Goal: Task Accomplishment & Management: Use online tool/utility

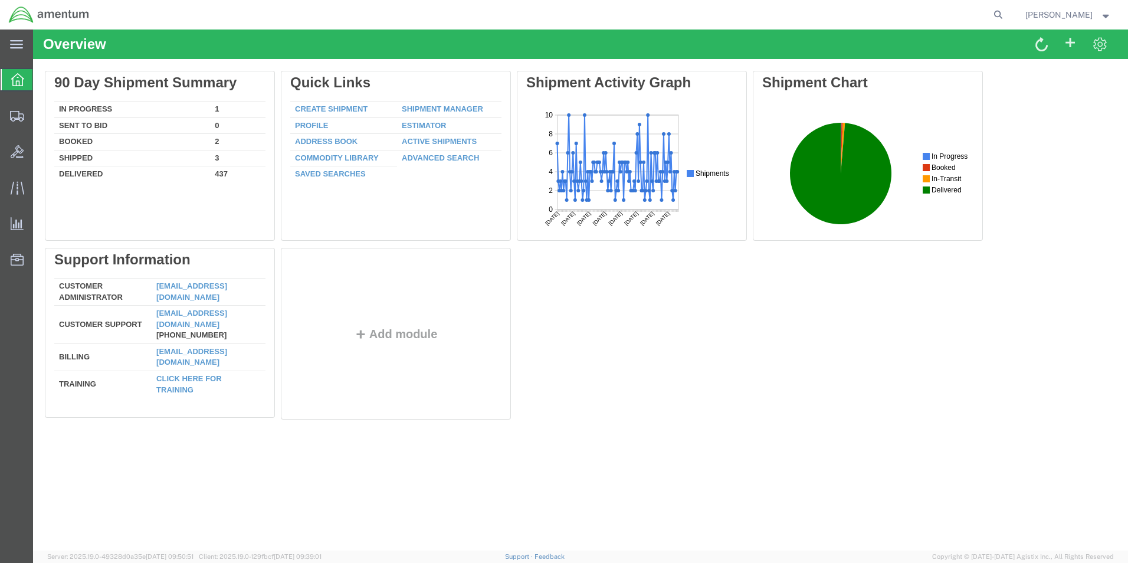
click at [354, 111] on link "Create Shipment" at bounding box center [331, 108] width 73 height 9
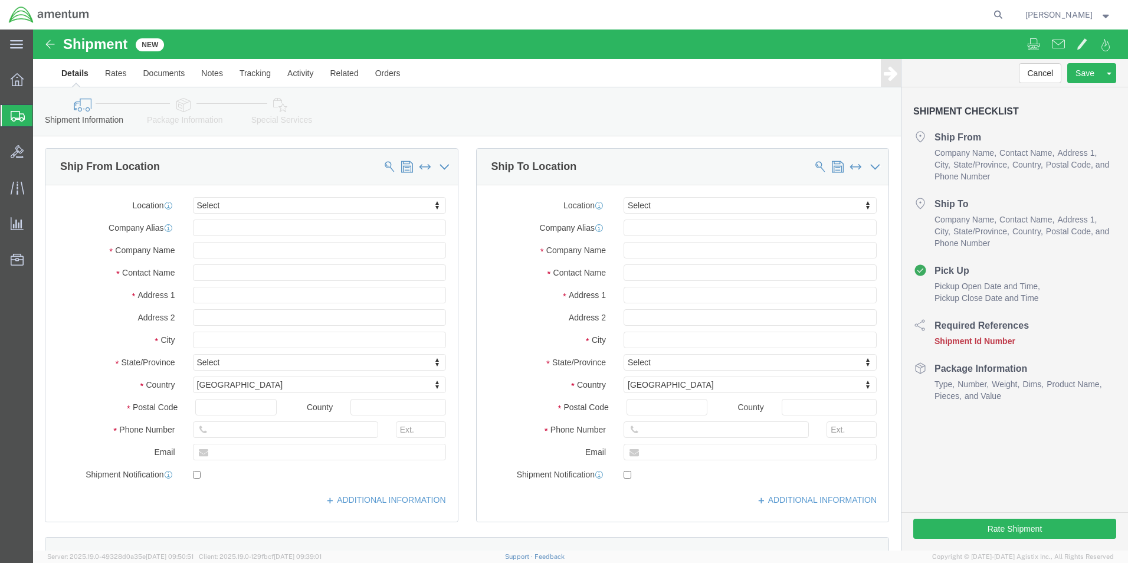
select select
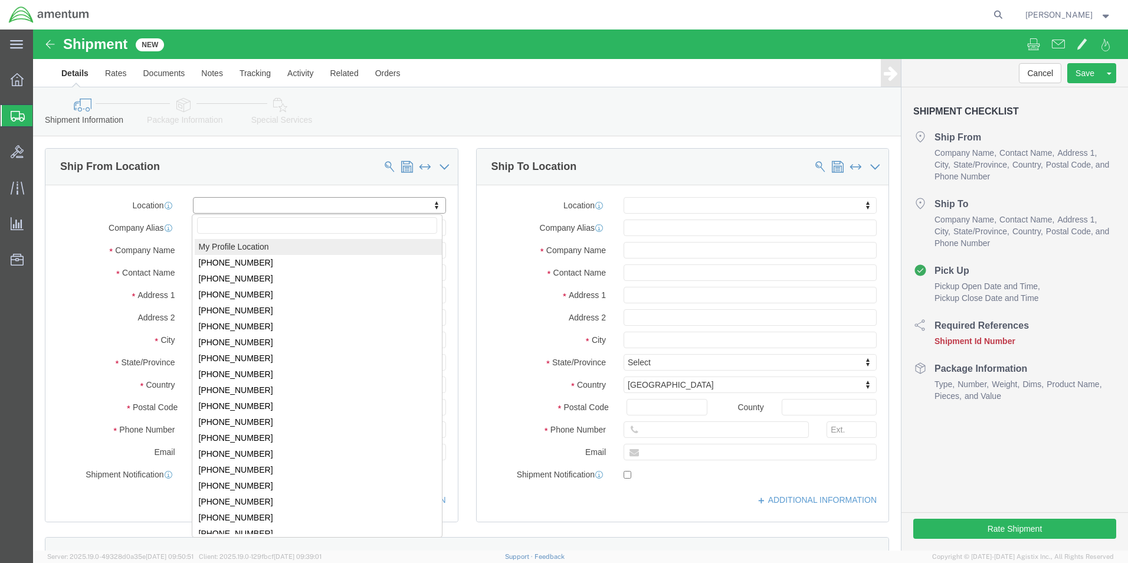
select select "MYPROFILE"
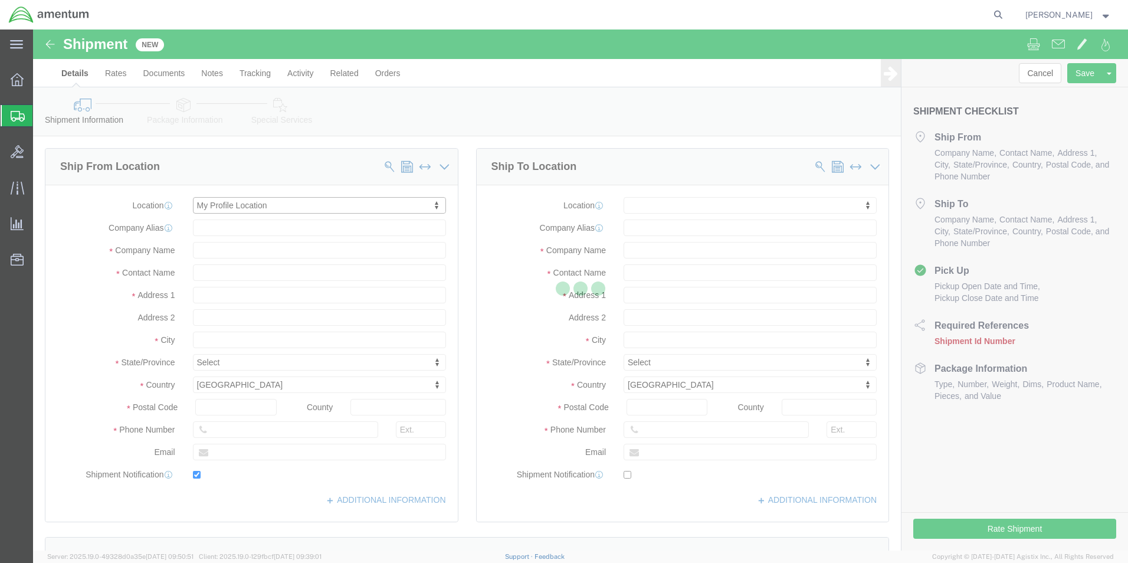
type input "Amentum Services, Inc."
type input "[PERSON_NAME]"
type input "5600 Air Cargo Road"
type input "[US_STATE][GEOGRAPHIC_DATA]"
type input "73159-1109"
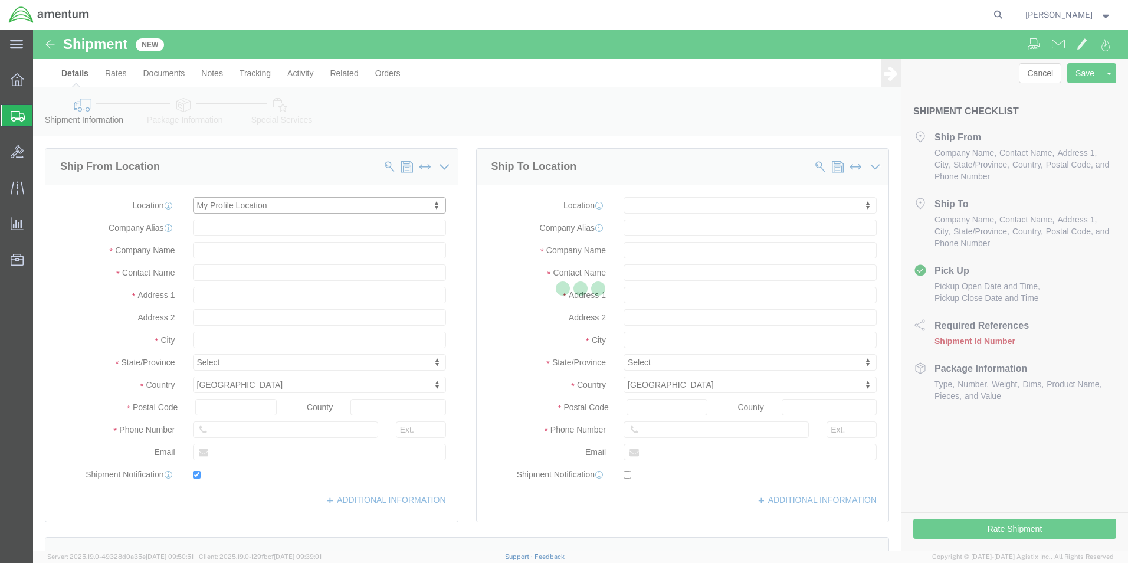
type input "[PHONE_NUMBER]"
type input "[PERSON_NAME][EMAIL_ADDRESS][PERSON_NAME][DOMAIN_NAME]"
checkbox input "true"
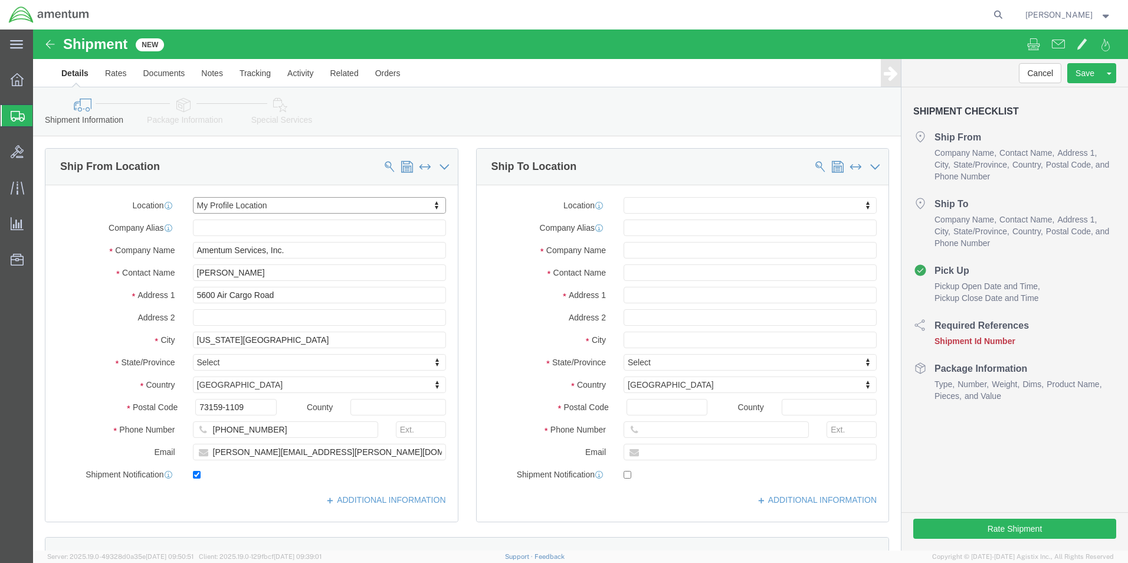
select select "OK"
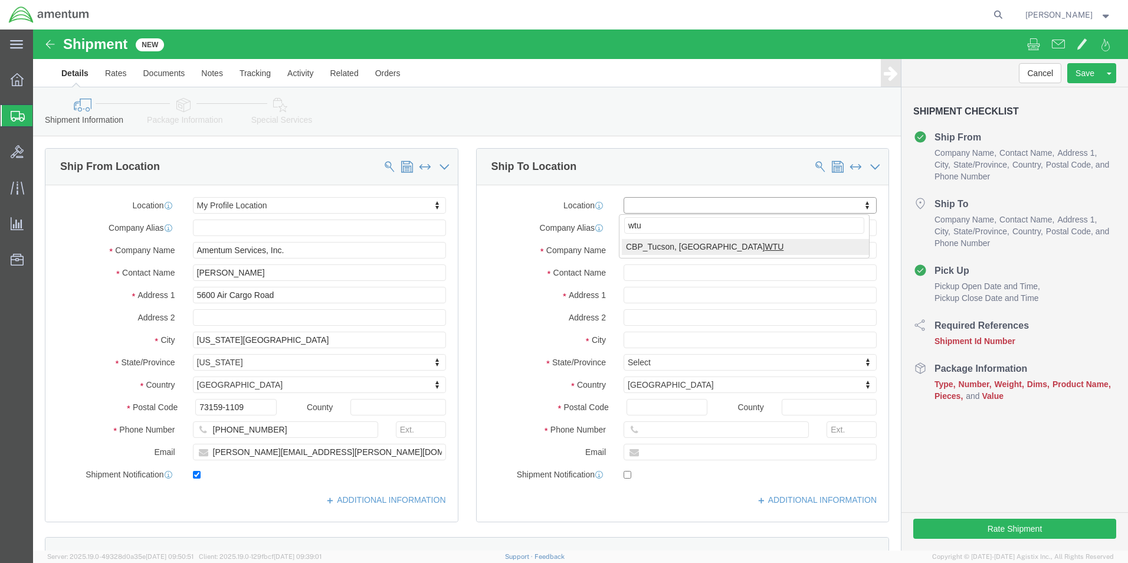
type input "wtu"
select select "49949"
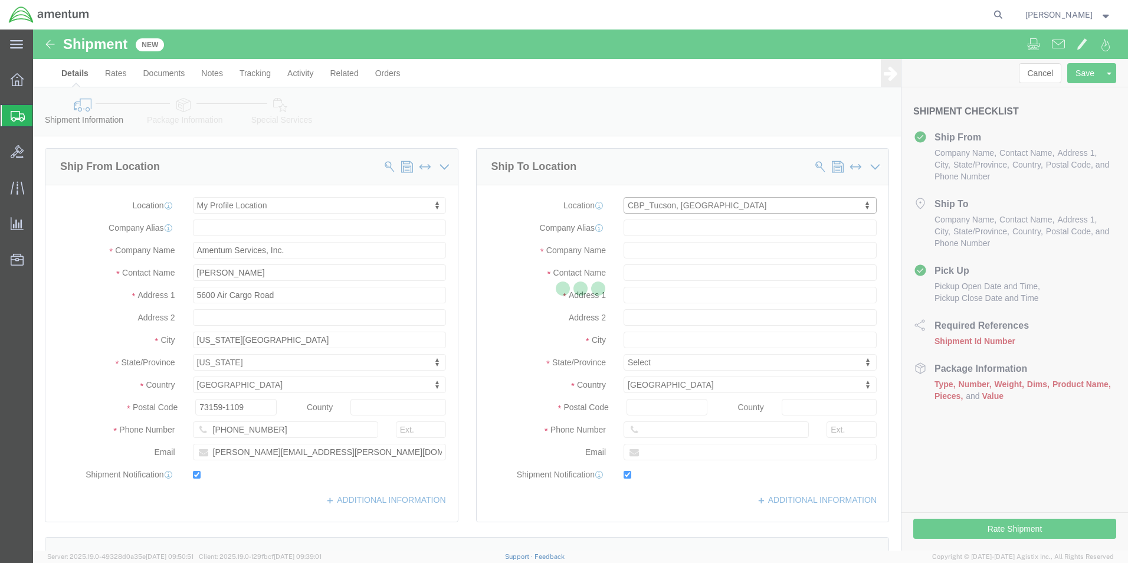
type input "Amentum Services, Inc"
type input "[PERSON_NAME]"
type input "[STREET_ADDRESS]"
type input "[PERSON_NAME] [GEOGRAPHIC_DATA]"
type input "DM AFB"
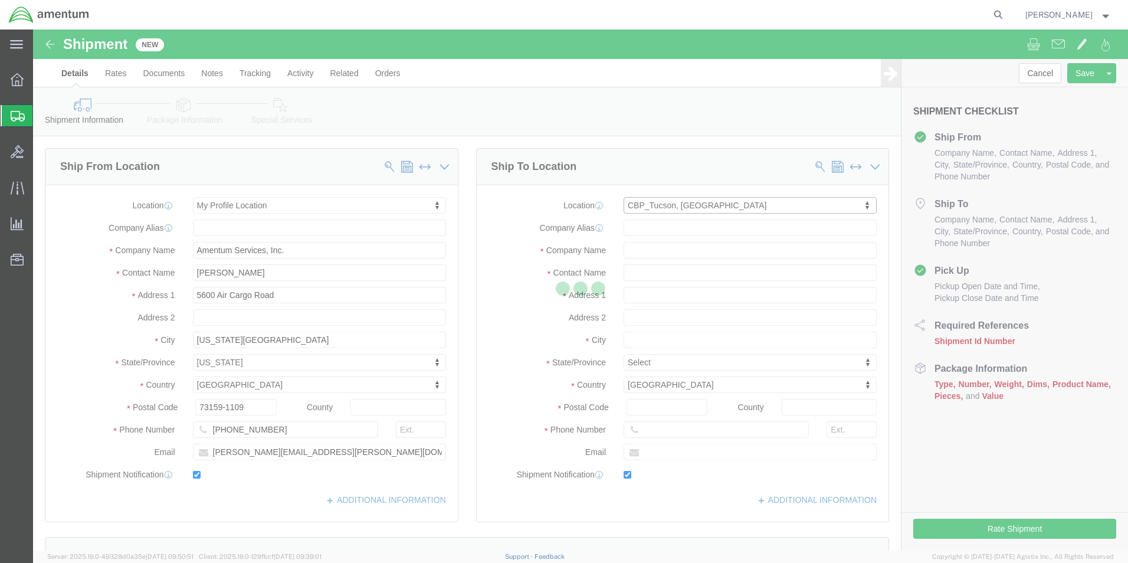
type input "85707"
type input "[PHONE_NUMBER]"
type input "[PERSON_NAME][EMAIL_ADDRESS][PERSON_NAME][DOMAIN_NAME]"
checkbox input "true"
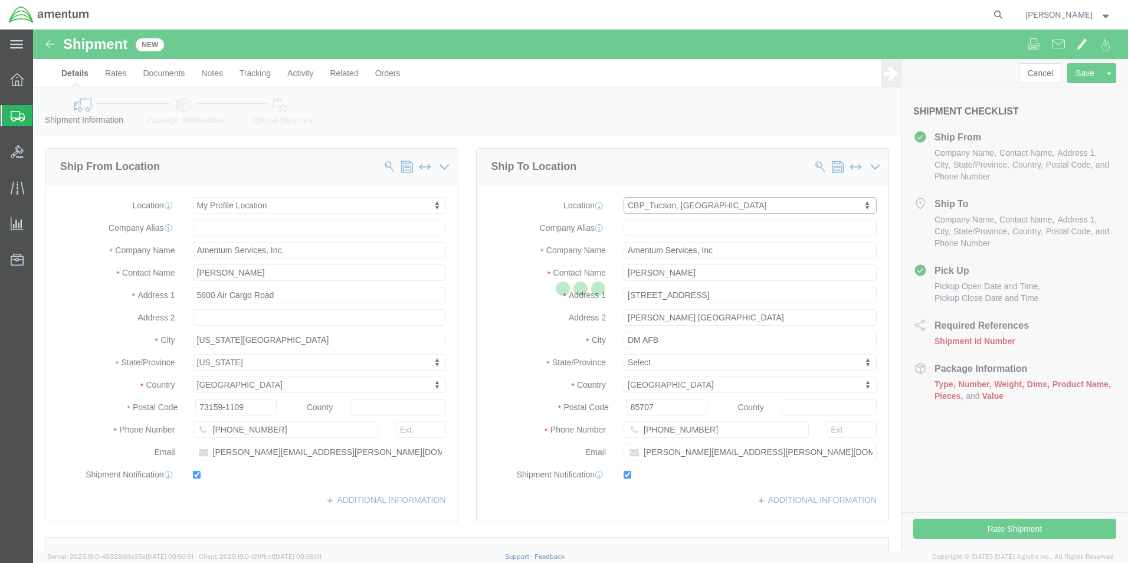
select select "AZ"
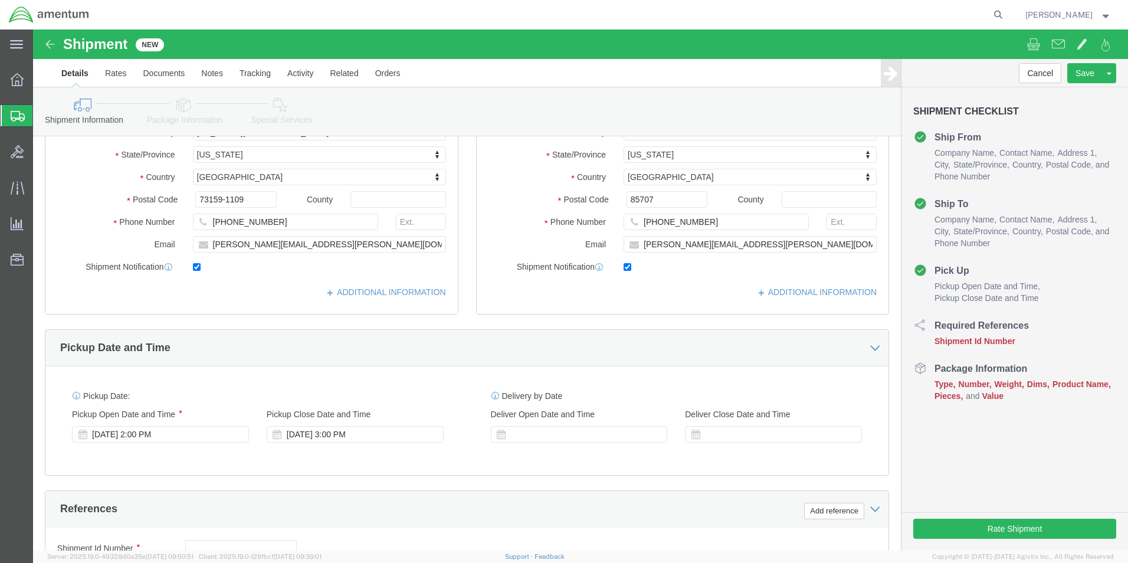
scroll to position [413, 0]
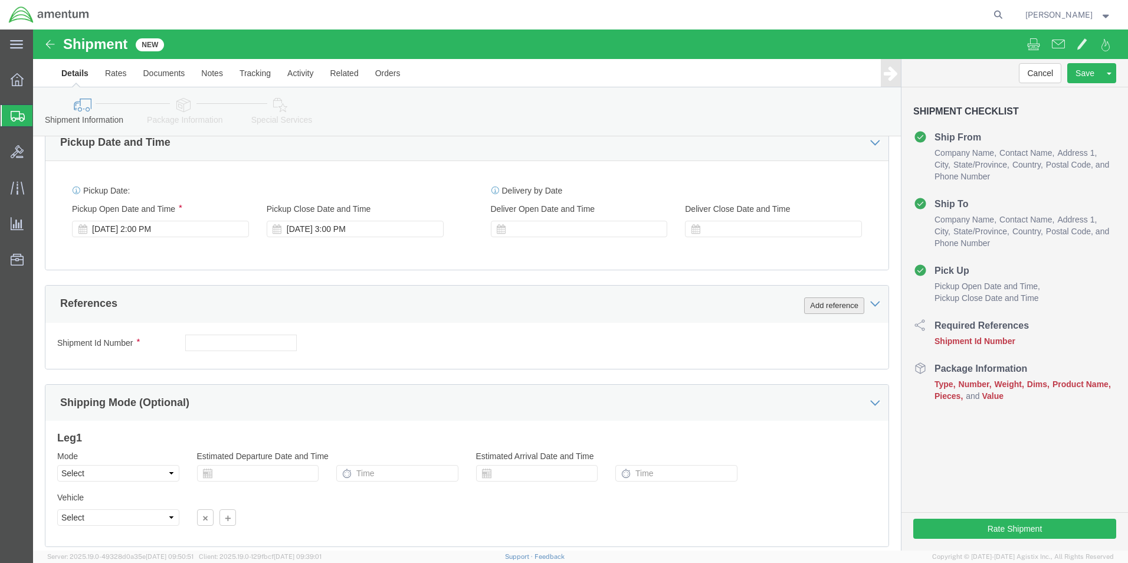
click button "Add reference"
click icon "button"
click select "Select Account Type Activity ID Airline Appointment Number ASN Batch Request # …"
select select "DEPT"
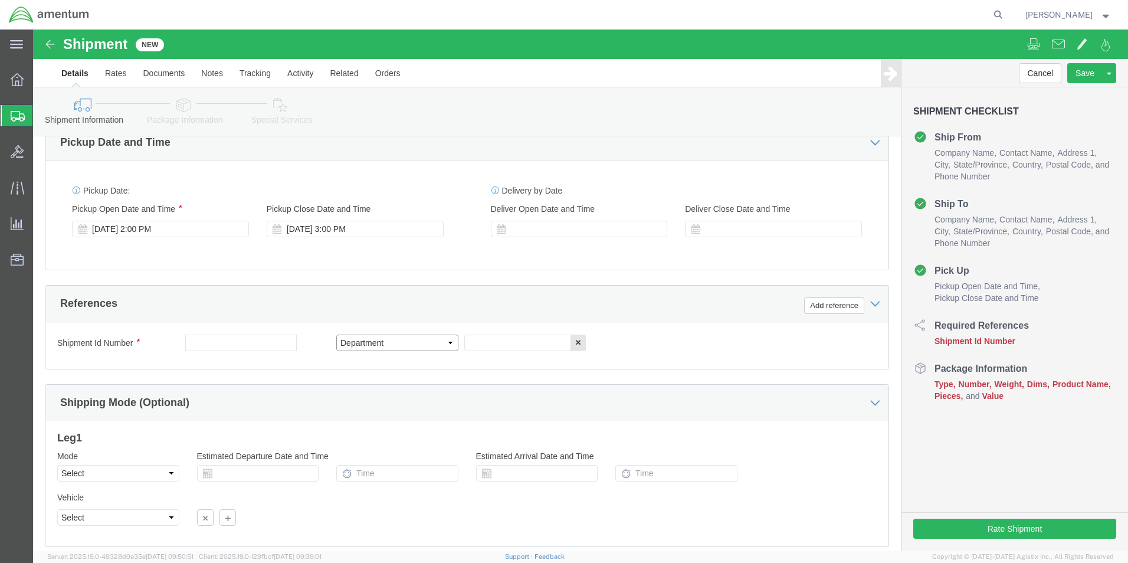
click select "Select Account Type Activity ID Airline Appointment Number ASN Batch Request # …"
click input "text"
type input "537-001280"
type input "c"
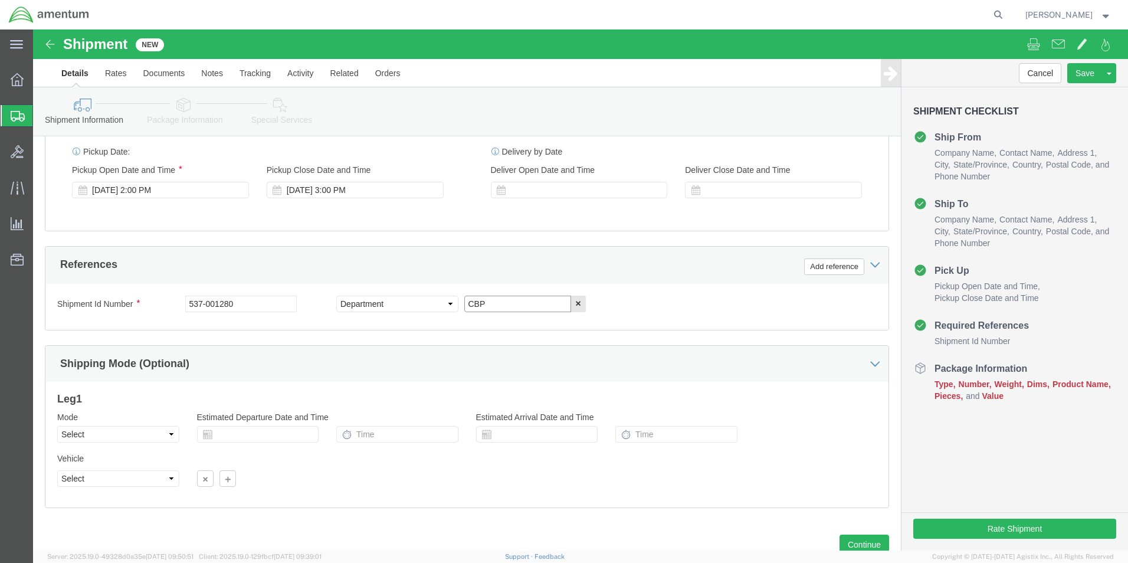
scroll to position [492, 0]
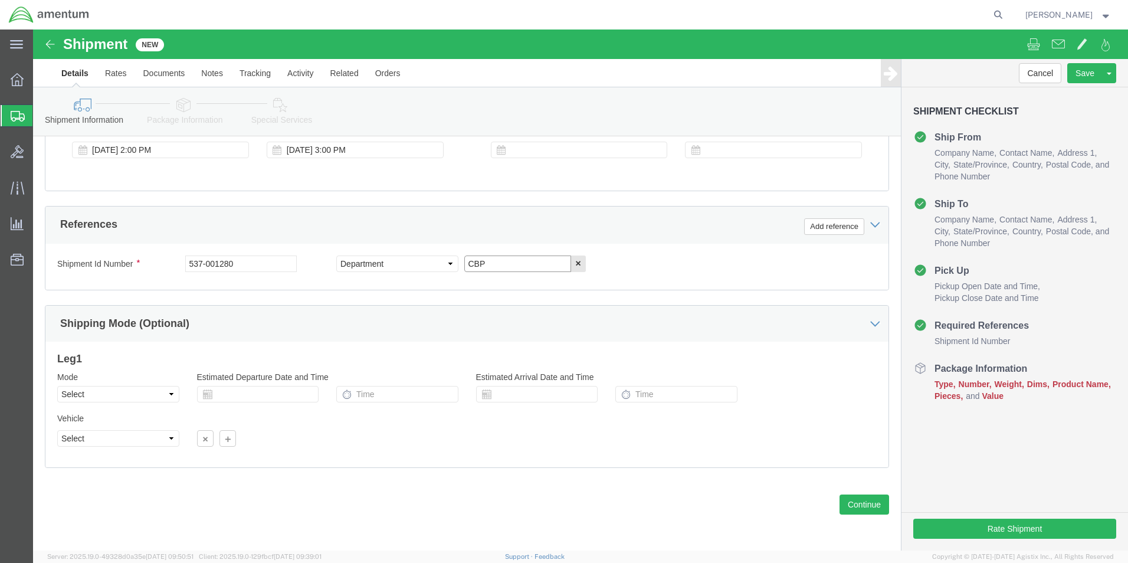
type input "CBP"
click div "Previous Continue"
click button "Continue"
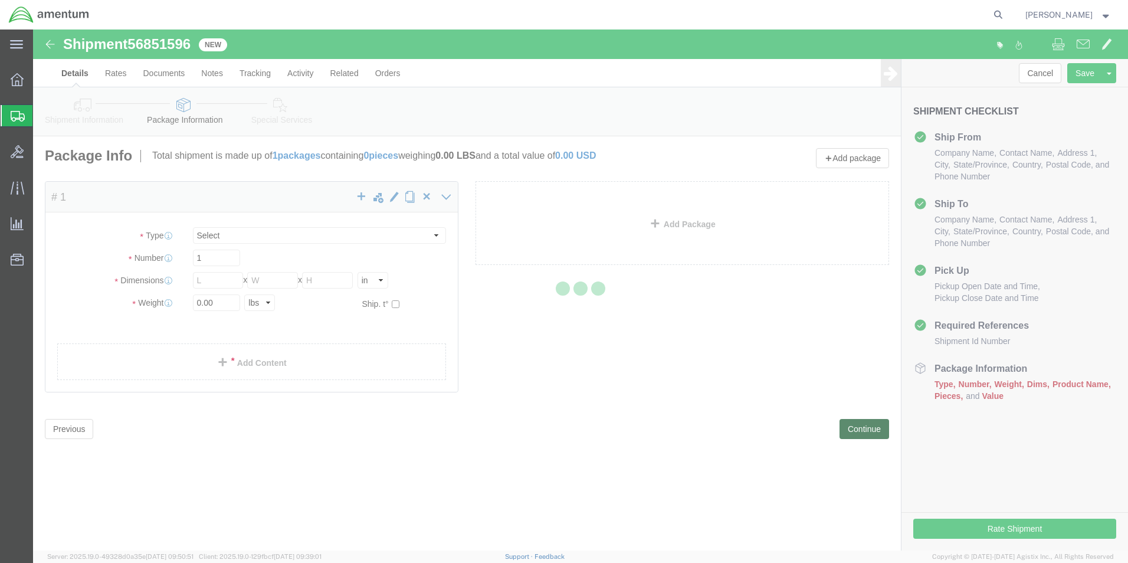
select select "CBOX"
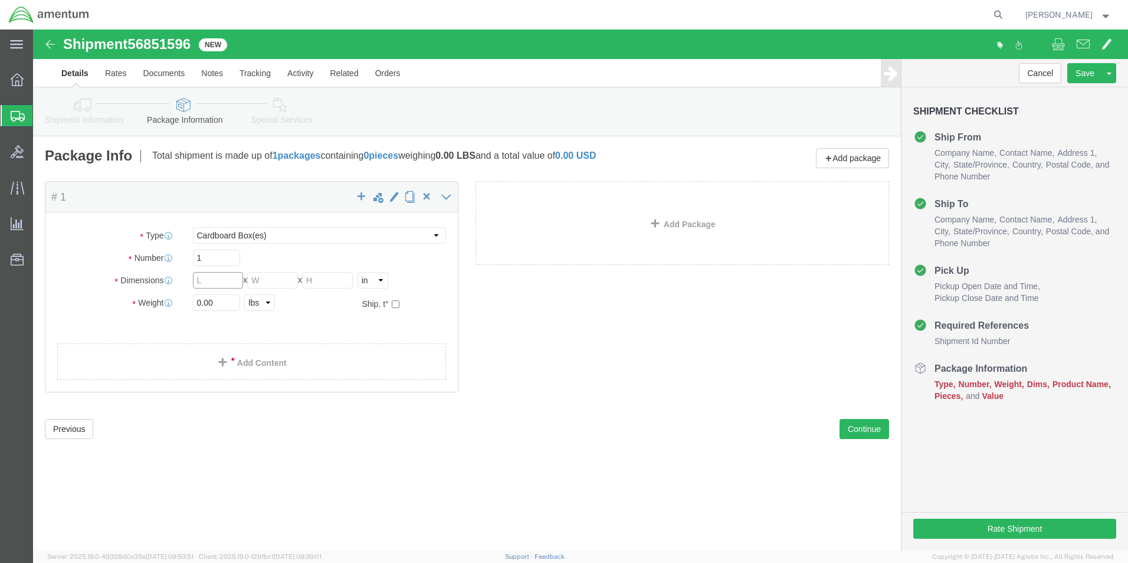
click input "text"
type input "22"
type input "9"
type input "7"
type input "2.00"
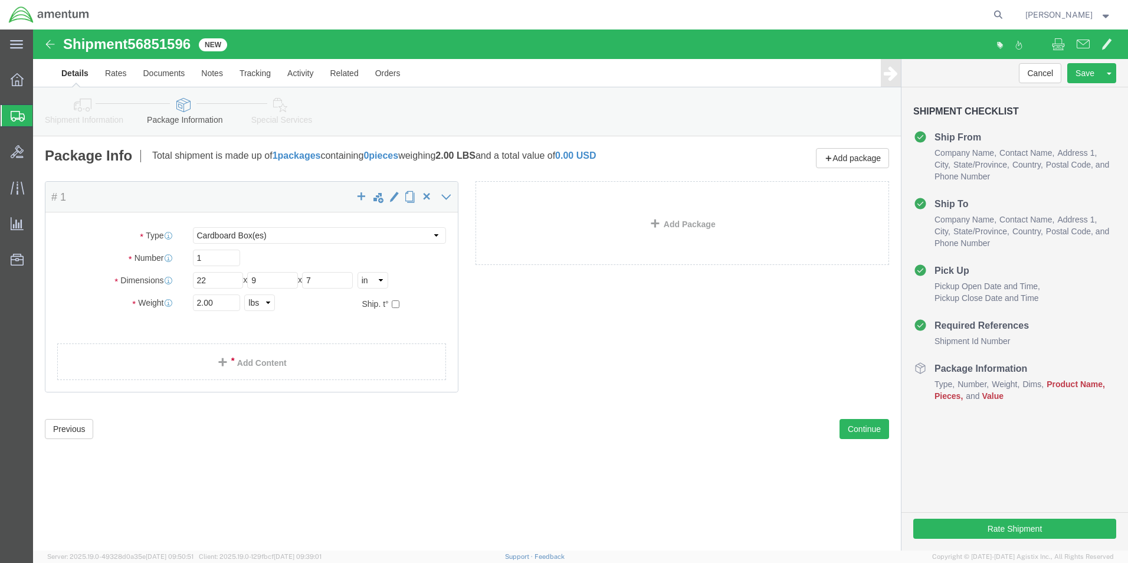
click div "Package Content # 1 x Package Type Select BCK Boxes Bale(s) Basket(s) Bolt(s) B…"
click link "Add Content"
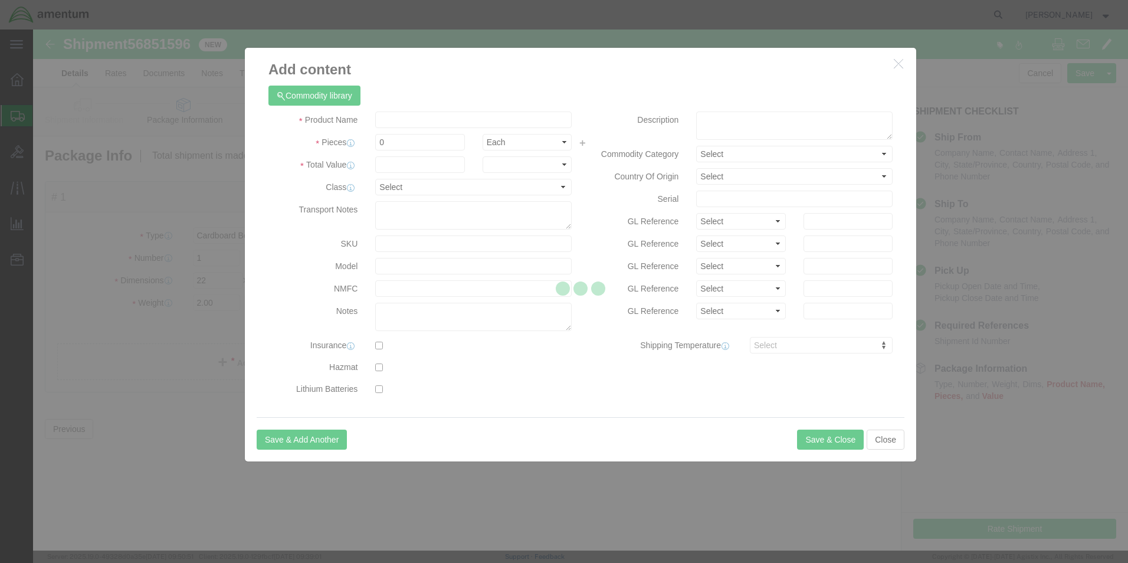
click at [397, 123] on div at bounding box center [580, 290] width 1095 height 521
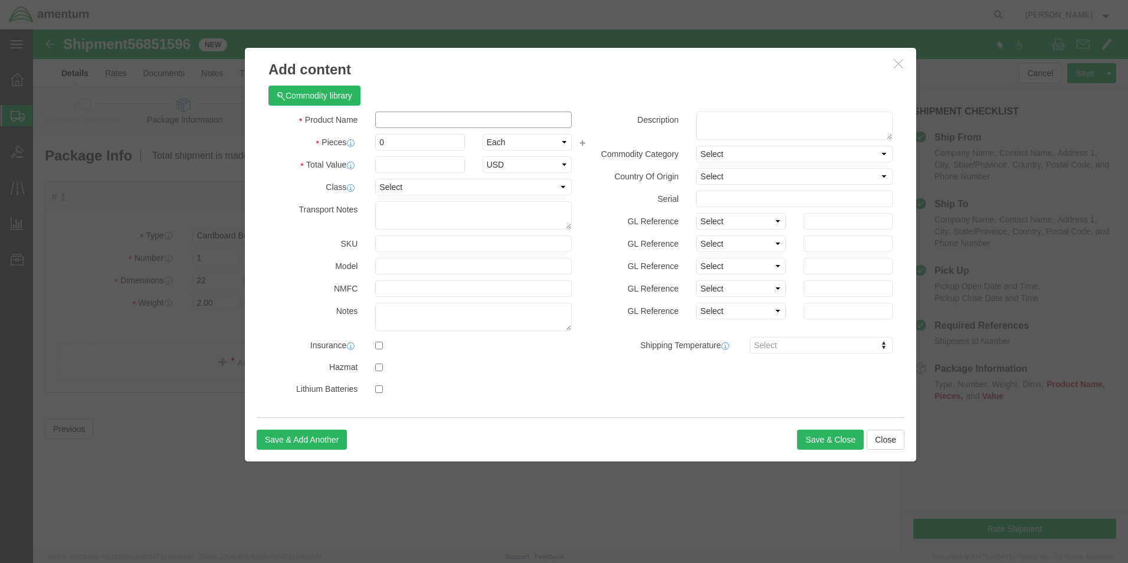
drag, startPoint x: 397, startPoint y: 123, endPoint x: 364, endPoint y: 93, distance: 44.3
click input "text"
type input "GAS ROD"
type input "1.00"
type input "815.00"
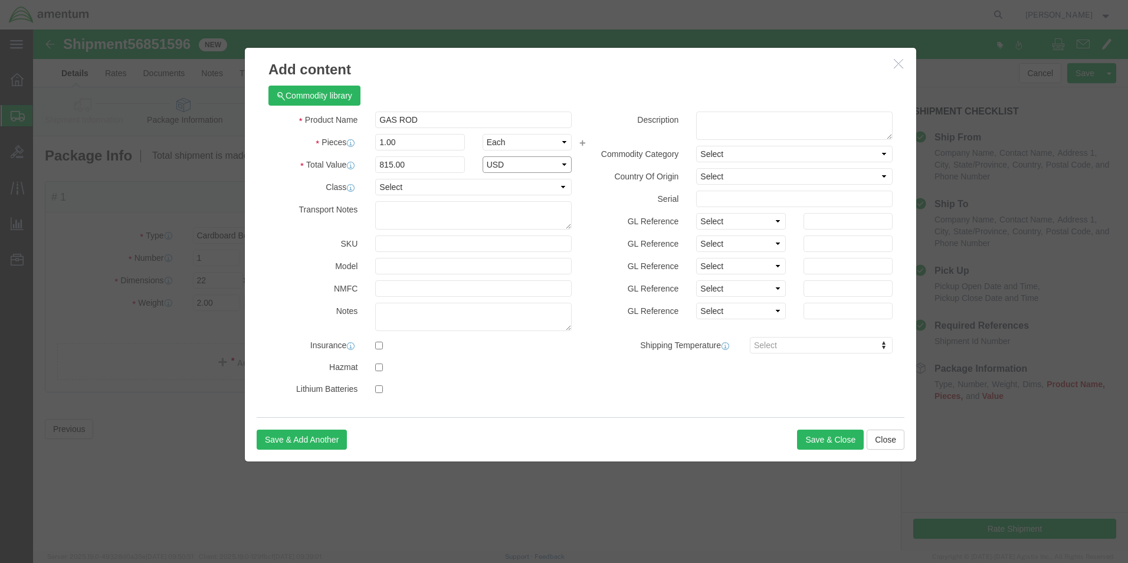
select select "USD"
click button "Save & Close"
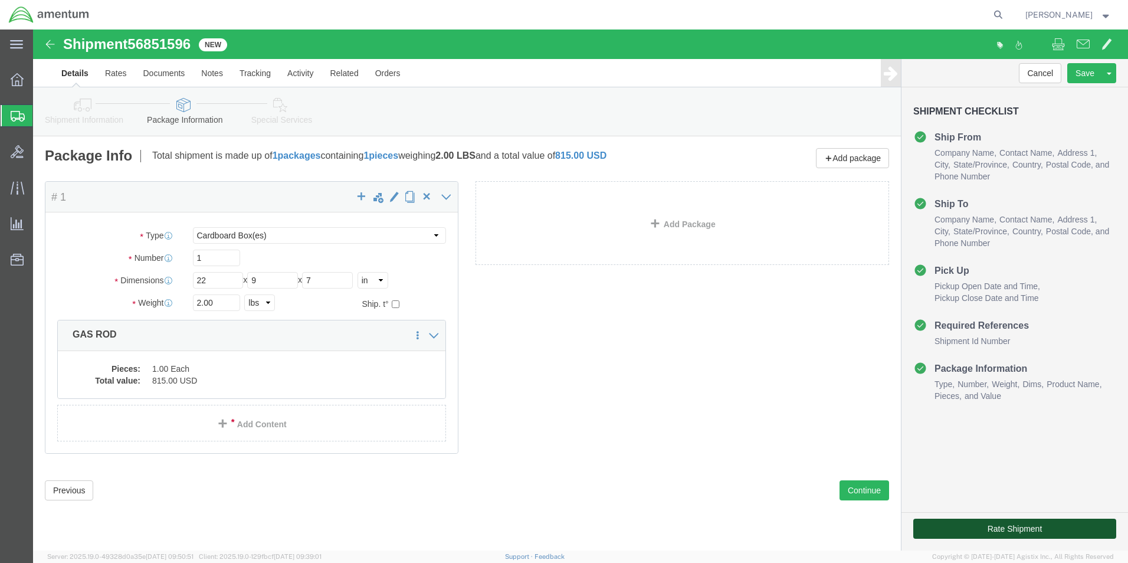
drag, startPoint x: 904, startPoint y: 496, endPoint x: 505, endPoint y: 355, distance: 423.6
click button "Rate Shipment"
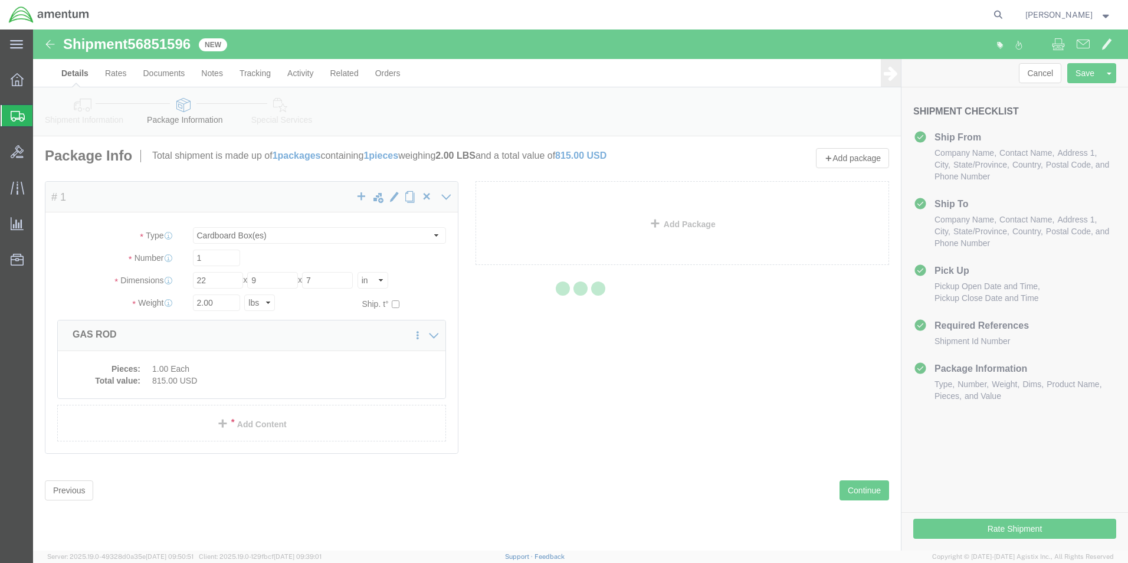
select select "49916"
select select "49949"
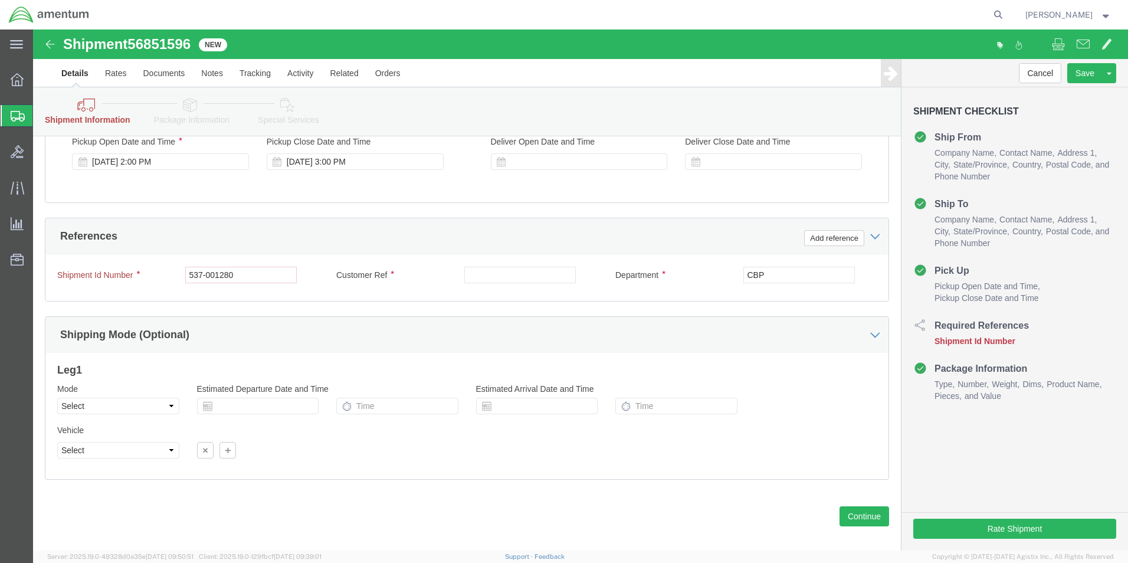
scroll to position [531, 0]
click input "text"
type input "537-001280"
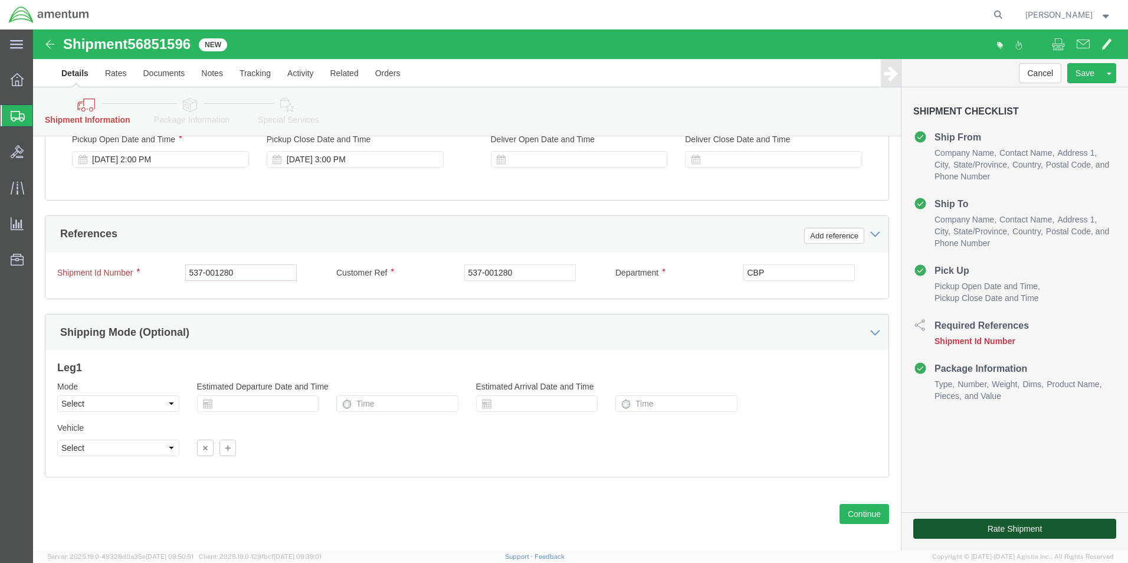
click button "Rate Shipment"
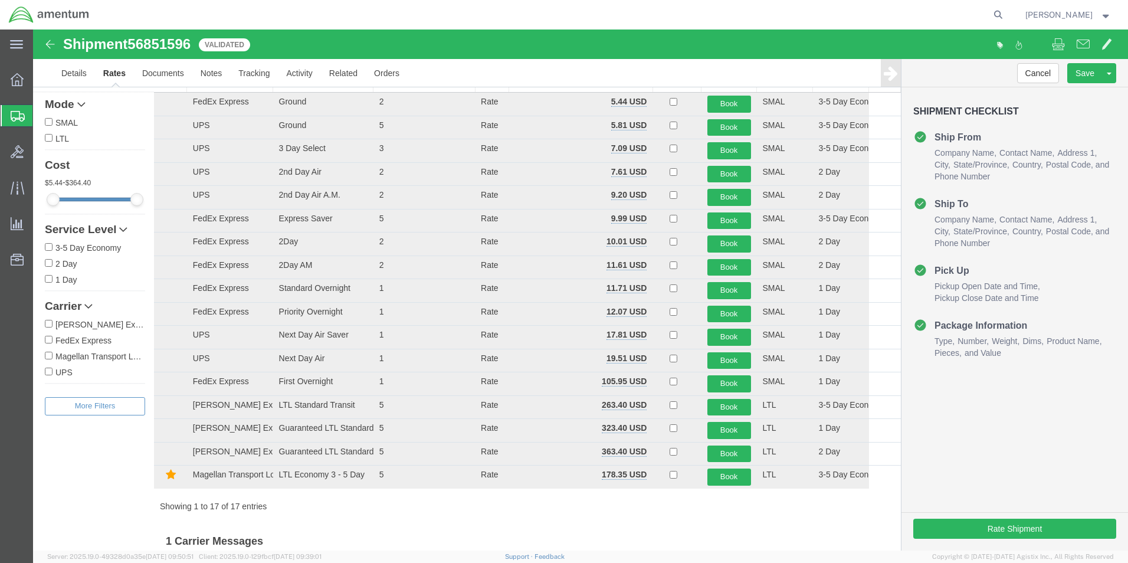
scroll to position [36, 0]
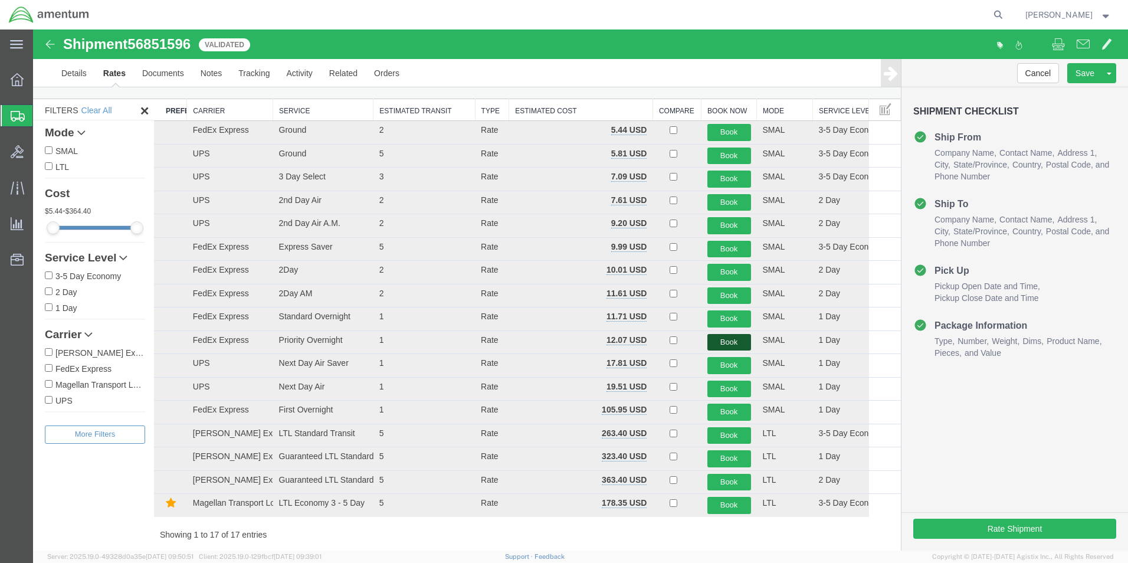
click at [719, 343] on button "Book" at bounding box center [729, 342] width 44 height 17
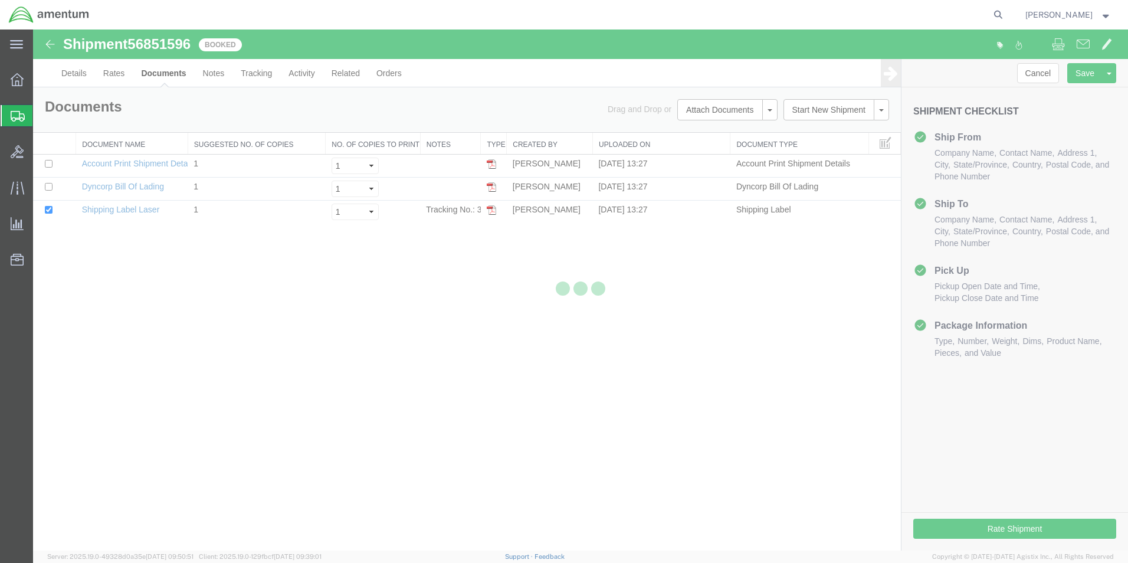
scroll to position [0, 0]
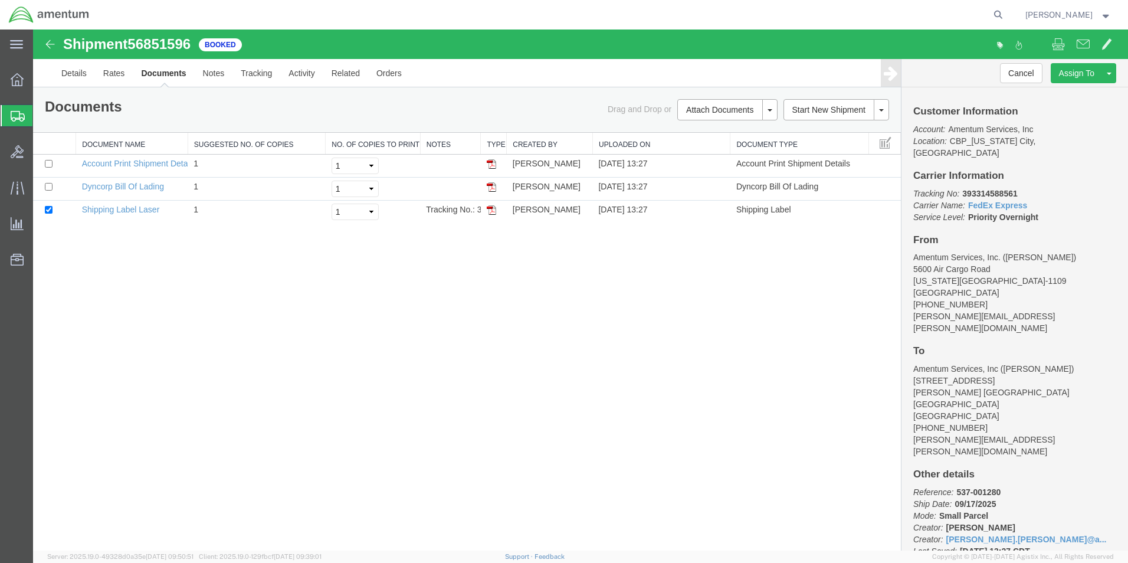
drag, startPoint x: 492, startPoint y: 209, endPoint x: 491, endPoint y: 188, distance: 20.7
click at [492, 209] on img at bounding box center [491, 209] width 9 height 9
click at [491, 188] on img at bounding box center [491, 186] width 9 height 9
click at [69, 62] on link "Details" at bounding box center [74, 73] width 42 height 28
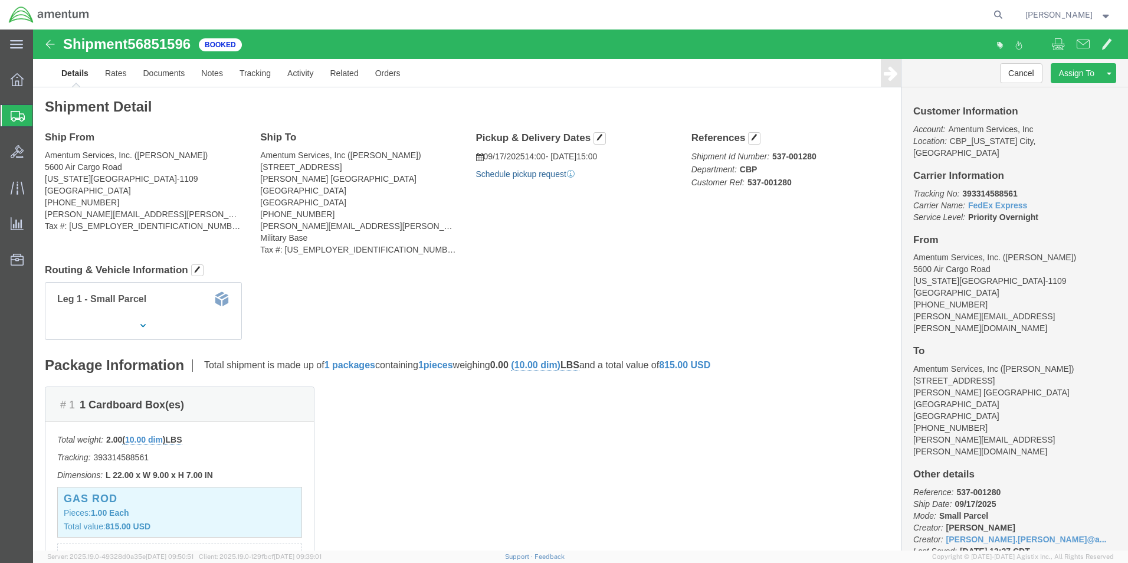
click link "Schedule pickup request"
